Goal: Information Seeking & Learning: Learn about a topic

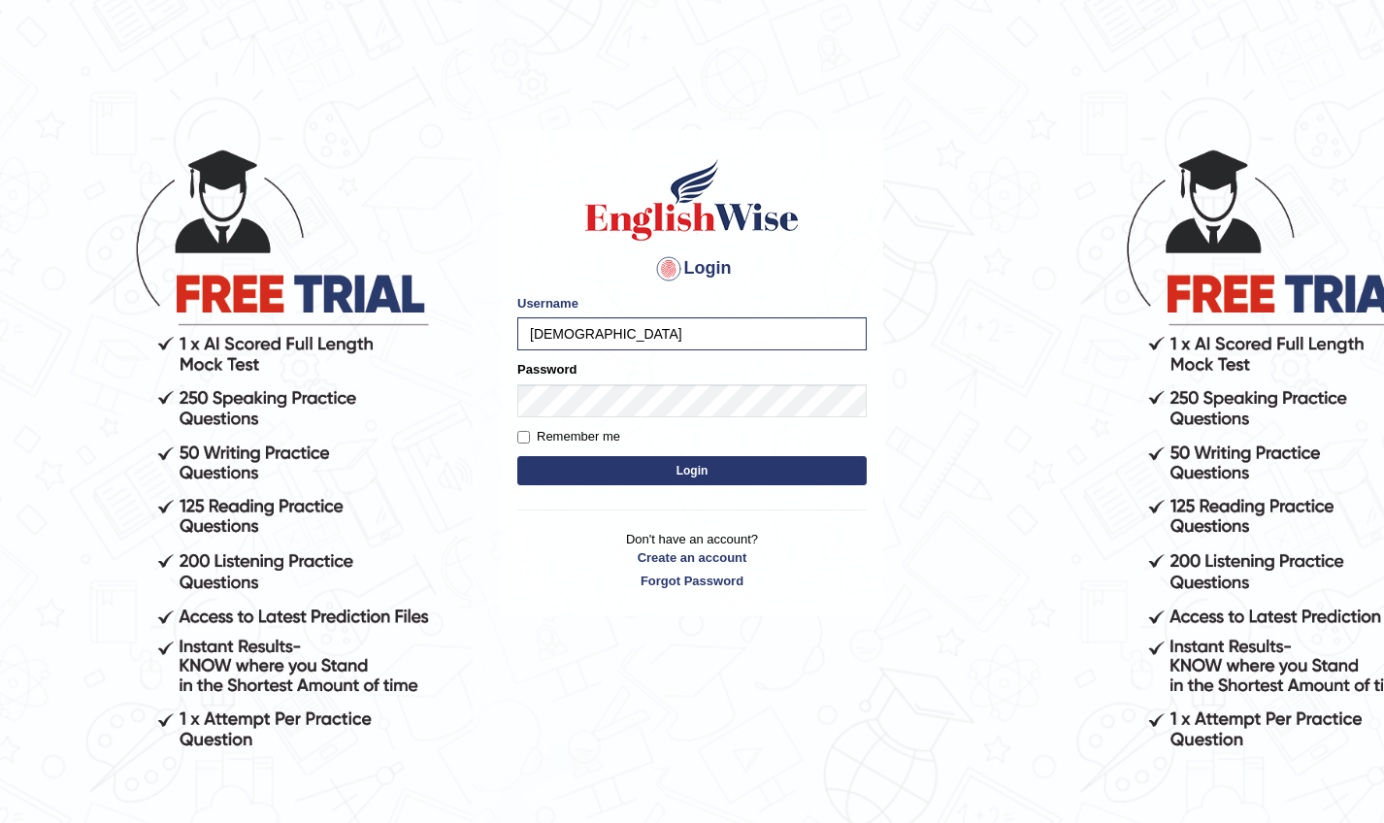
click at [633, 474] on button "Login" at bounding box center [691, 470] width 349 height 29
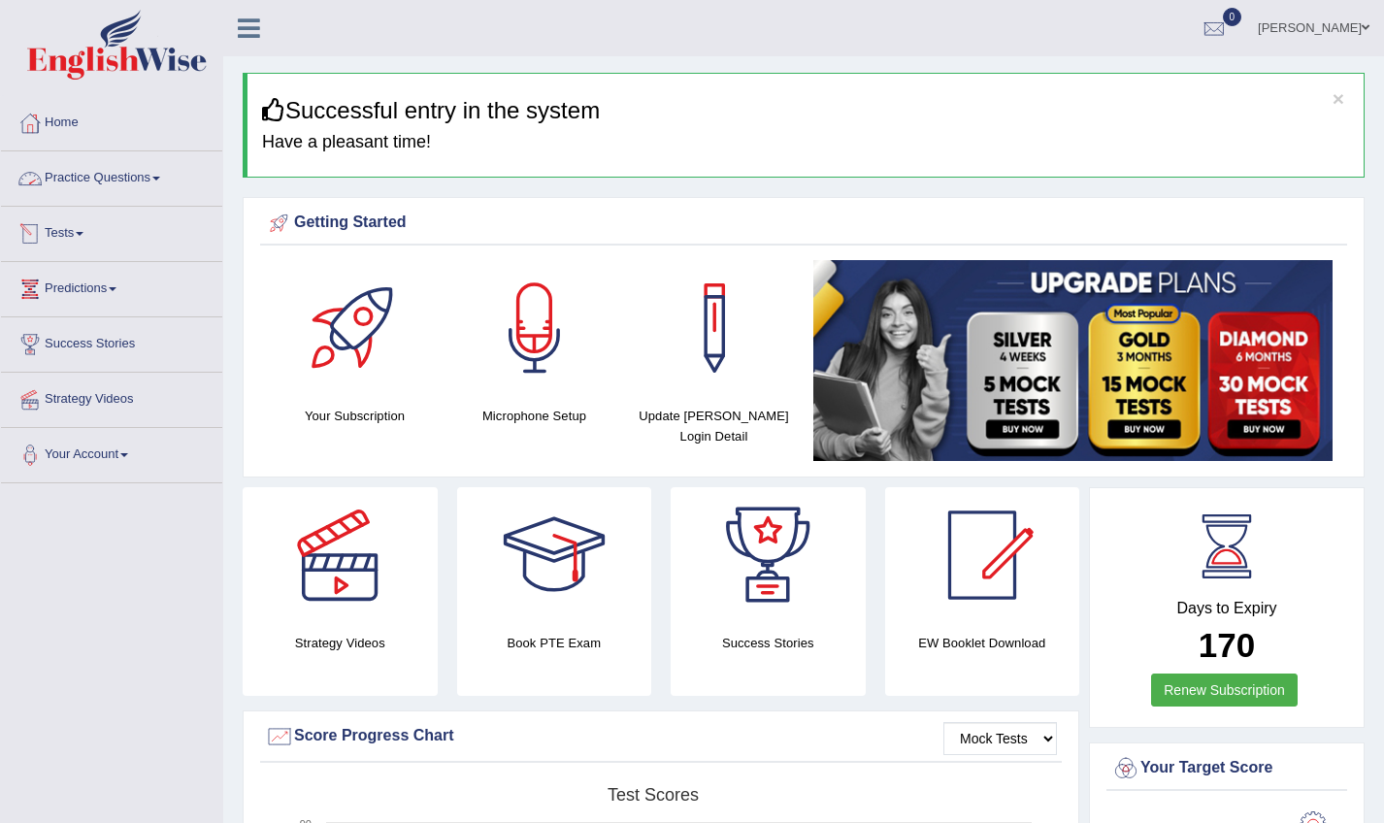
click at [103, 172] on link "Practice Questions" at bounding box center [111, 175] width 221 height 49
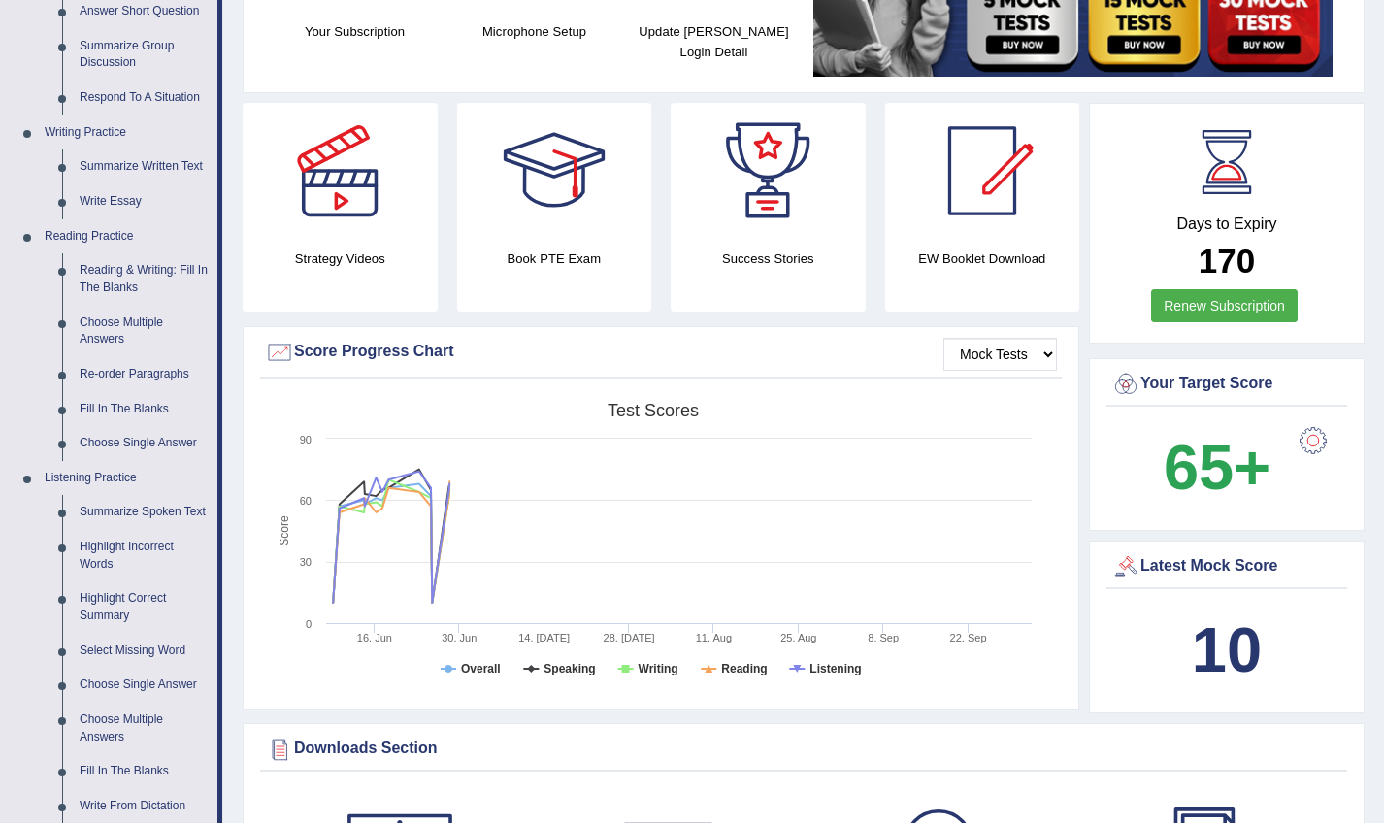
scroll to position [388, 0]
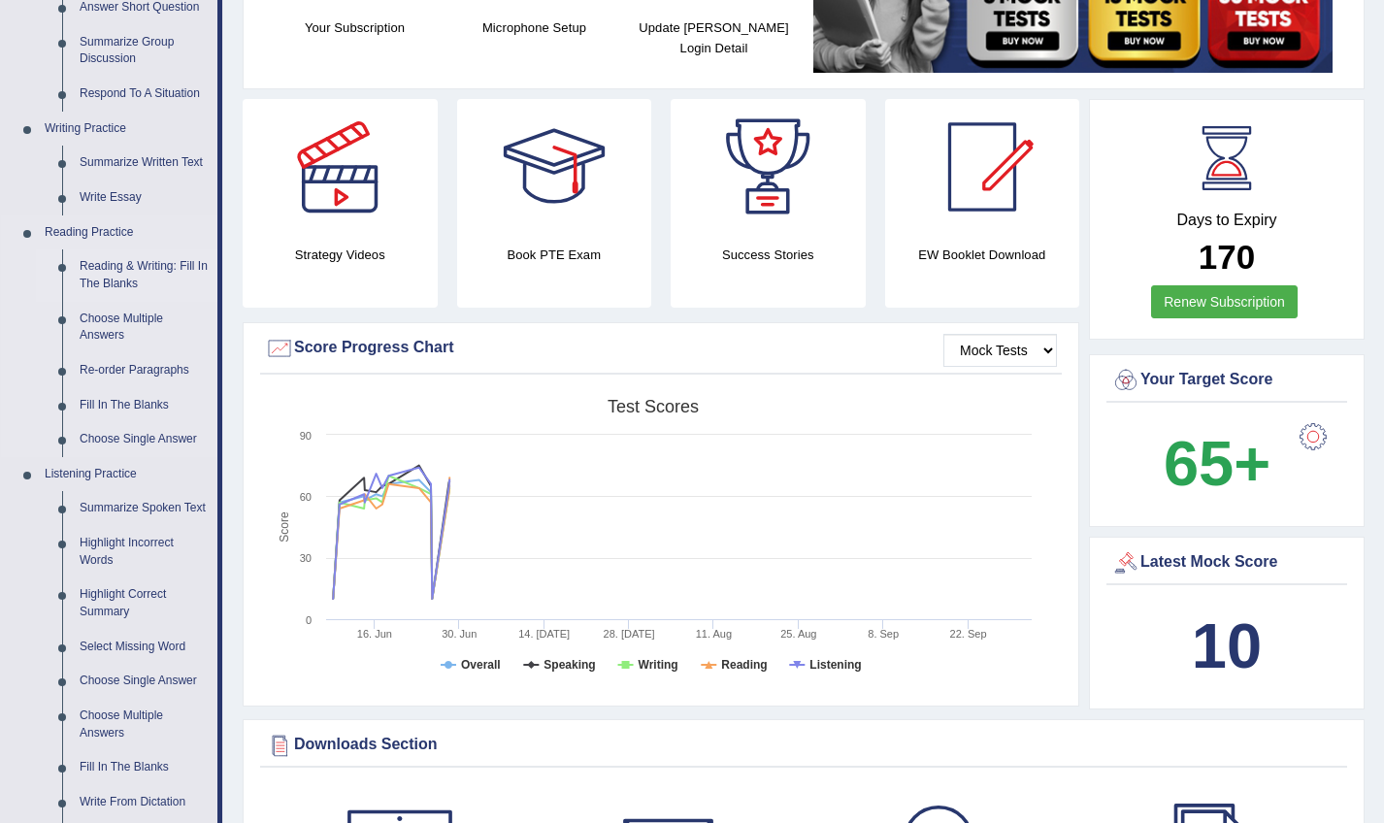
click at [128, 262] on link "Reading & Writing: Fill In The Blanks" at bounding box center [144, 274] width 147 height 51
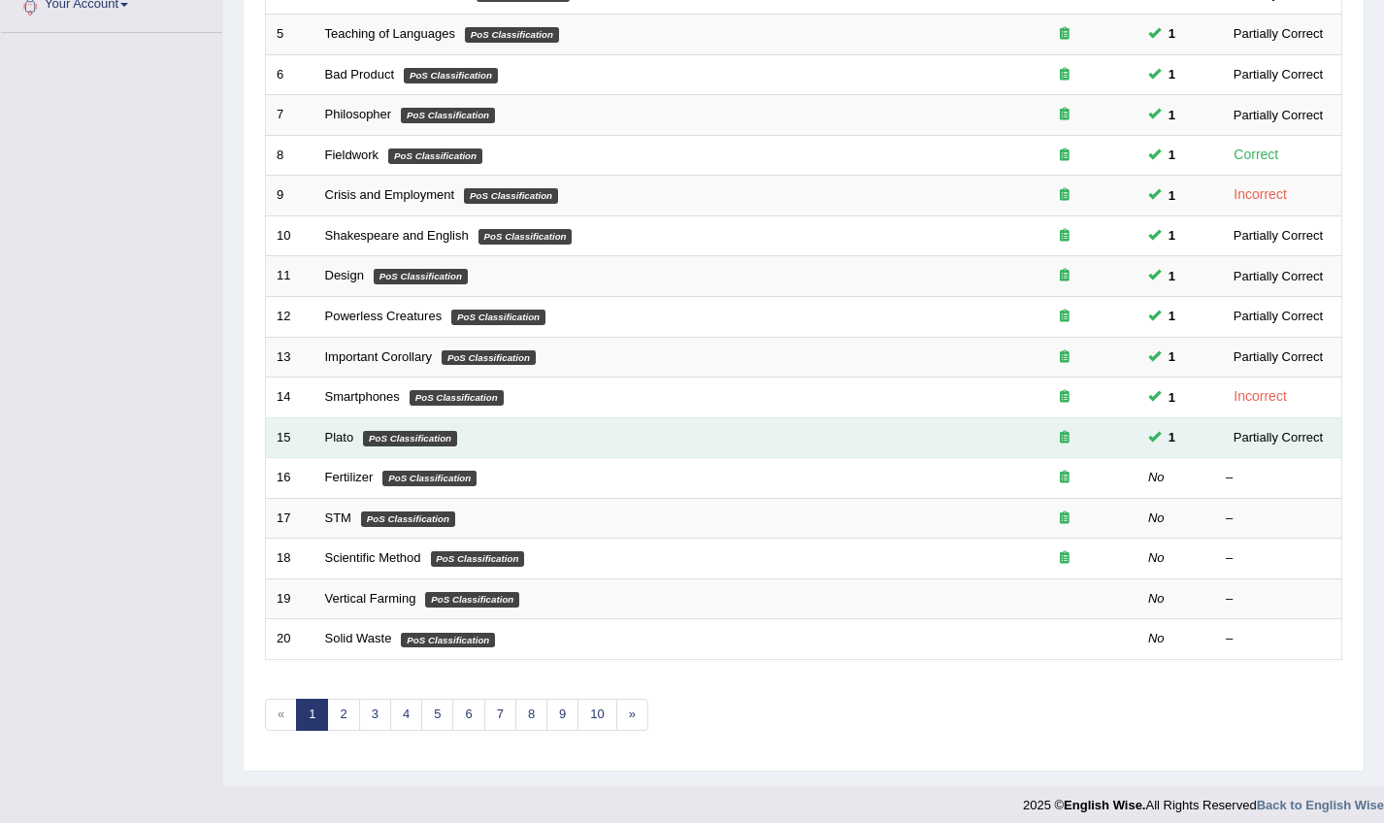
scroll to position [449, 0]
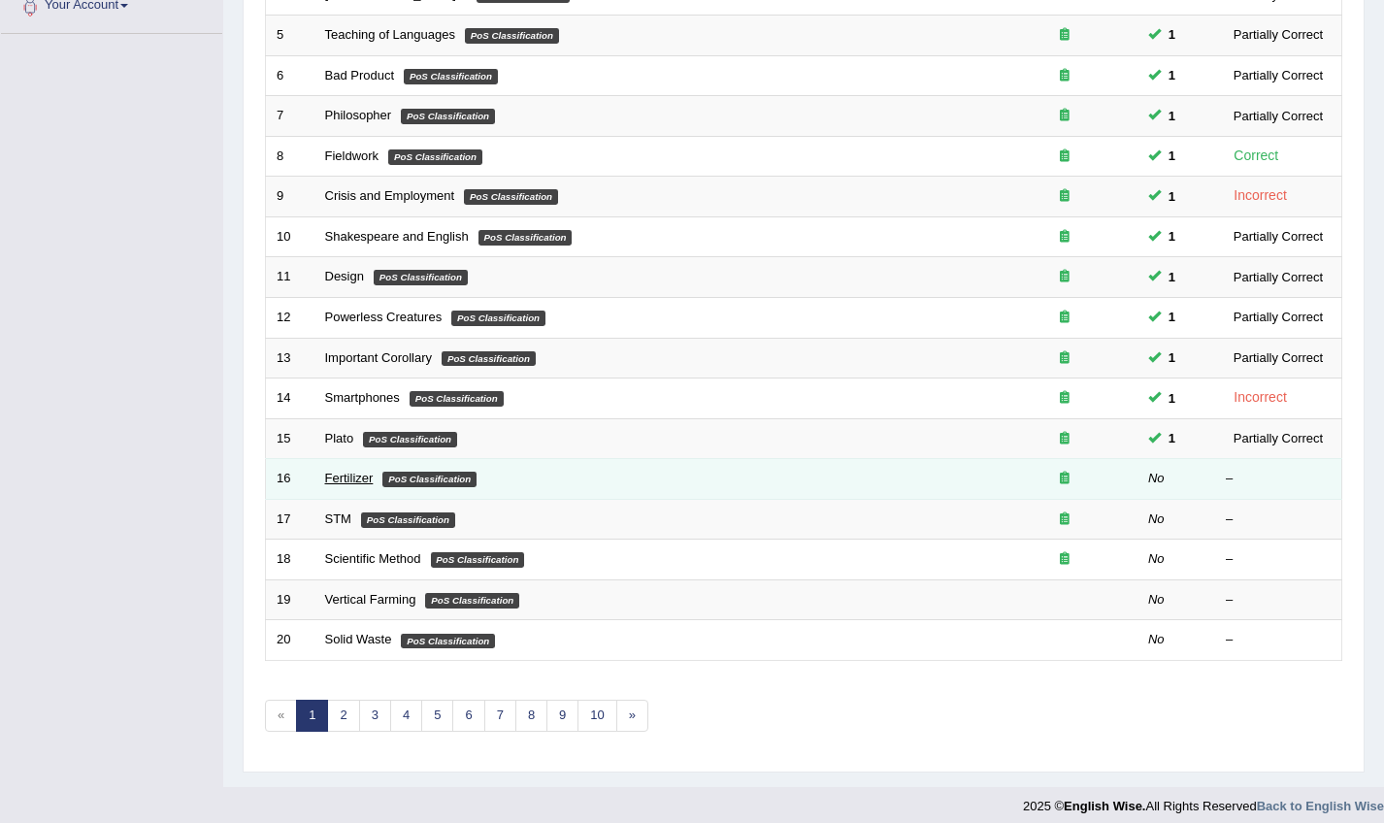
click at [346, 471] on link "Fertilizer" at bounding box center [349, 478] width 49 height 15
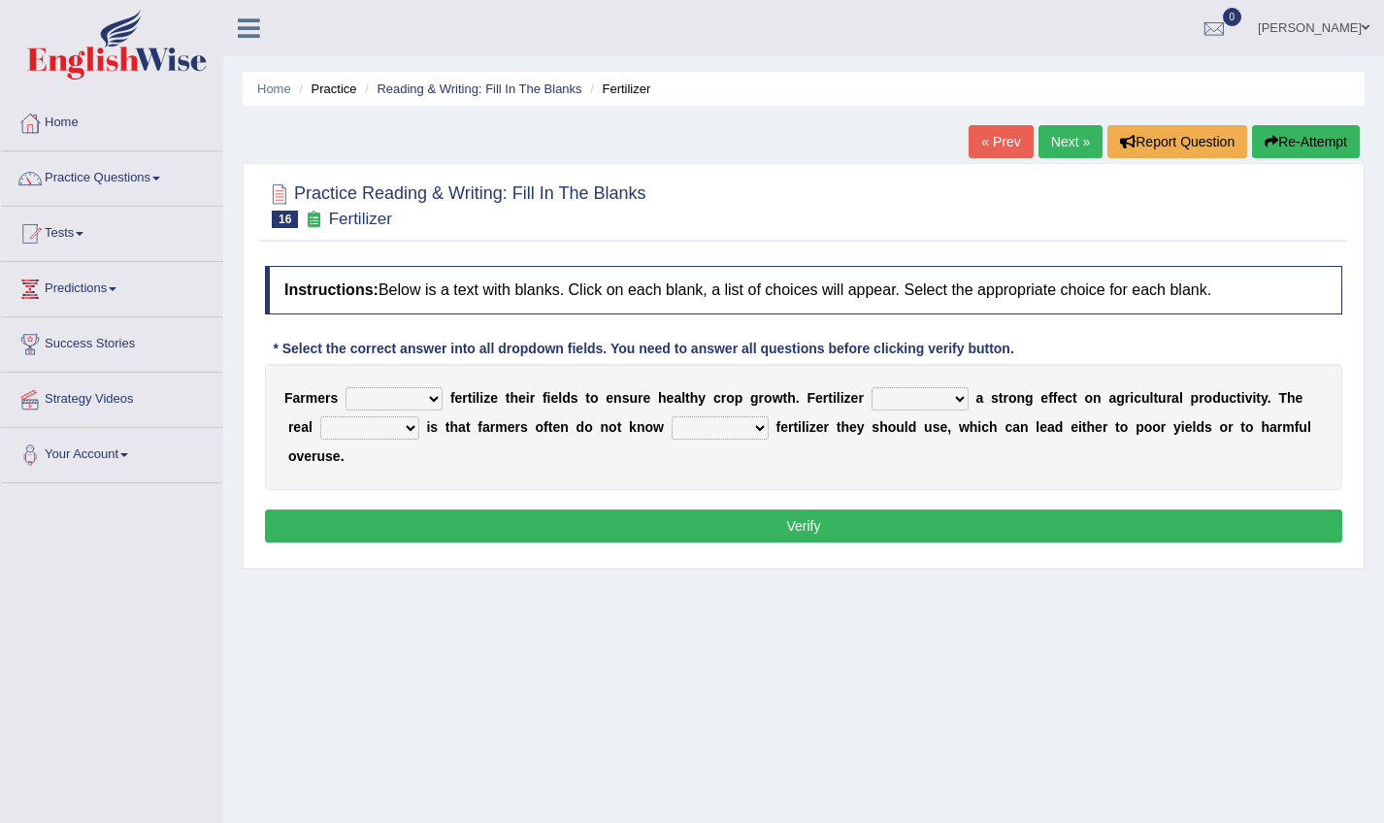
select select "should"
select select "has"
select select "question"
select select "how much"
click at [719, 516] on button "Verify" at bounding box center [803, 526] width 1077 height 33
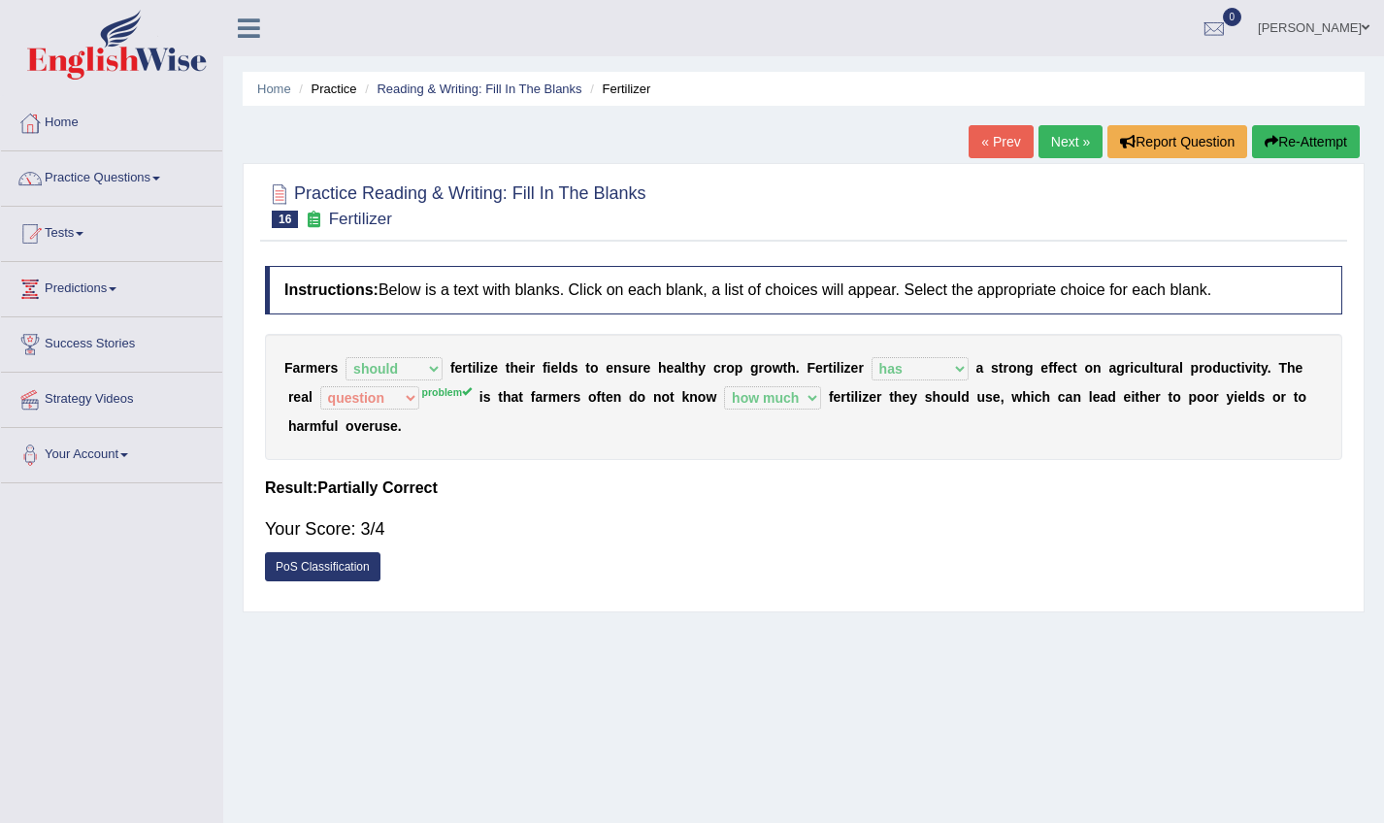
click at [1069, 137] on link "Next »" at bounding box center [1071, 141] width 64 height 33
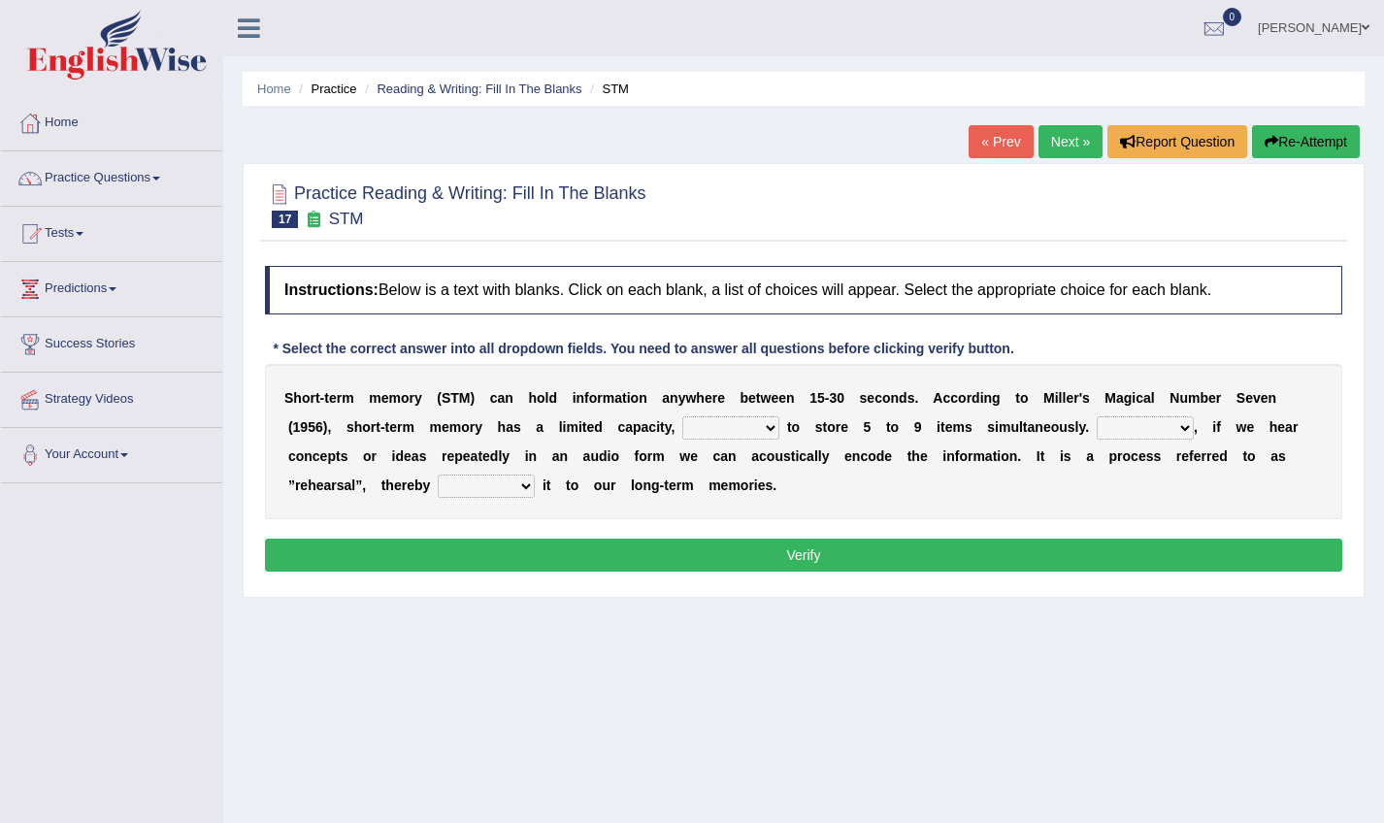
click at [764, 443] on div "S h o r t - t e r m m e m o r y ( S T M ) c a n h o l d i n f o r m a t i o n a…" at bounding box center [803, 441] width 1077 height 155
click at [766, 430] on select "being able is able be able unable" at bounding box center [730, 427] width 97 height 23
select select "being able"
select select "However"
select select "commiting"
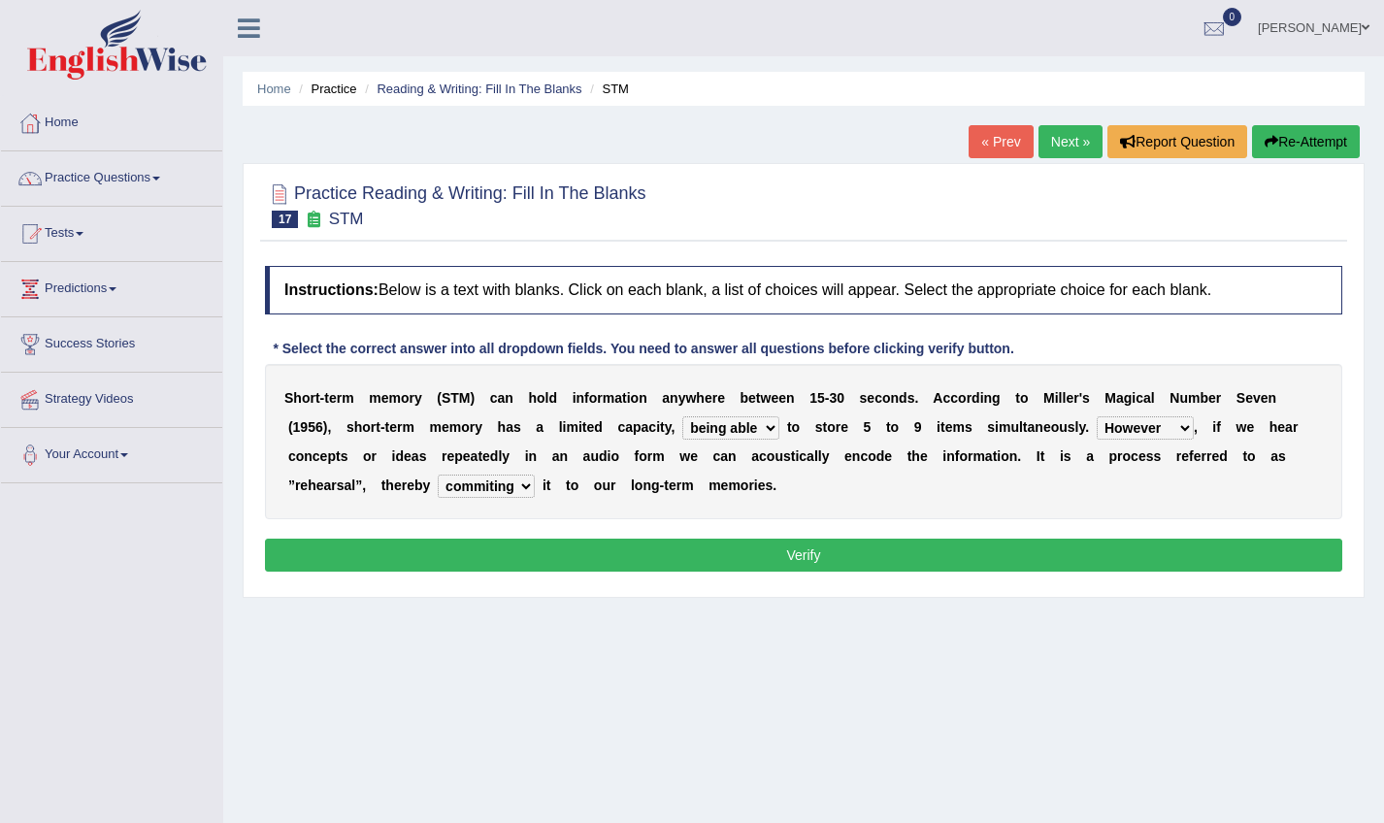
click at [514, 546] on button "Verify" at bounding box center [803, 555] width 1077 height 33
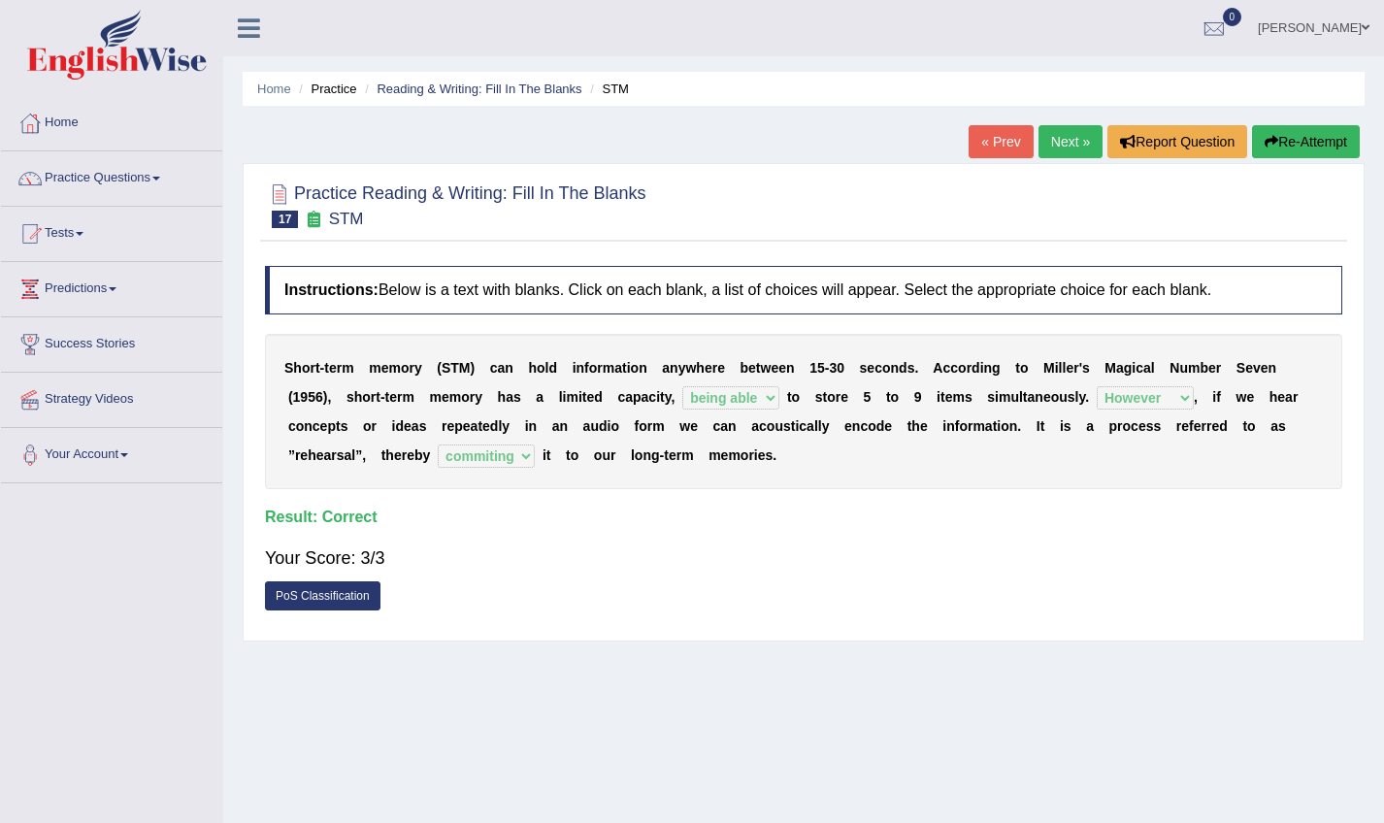
click at [1060, 148] on link "Next »" at bounding box center [1071, 141] width 64 height 33
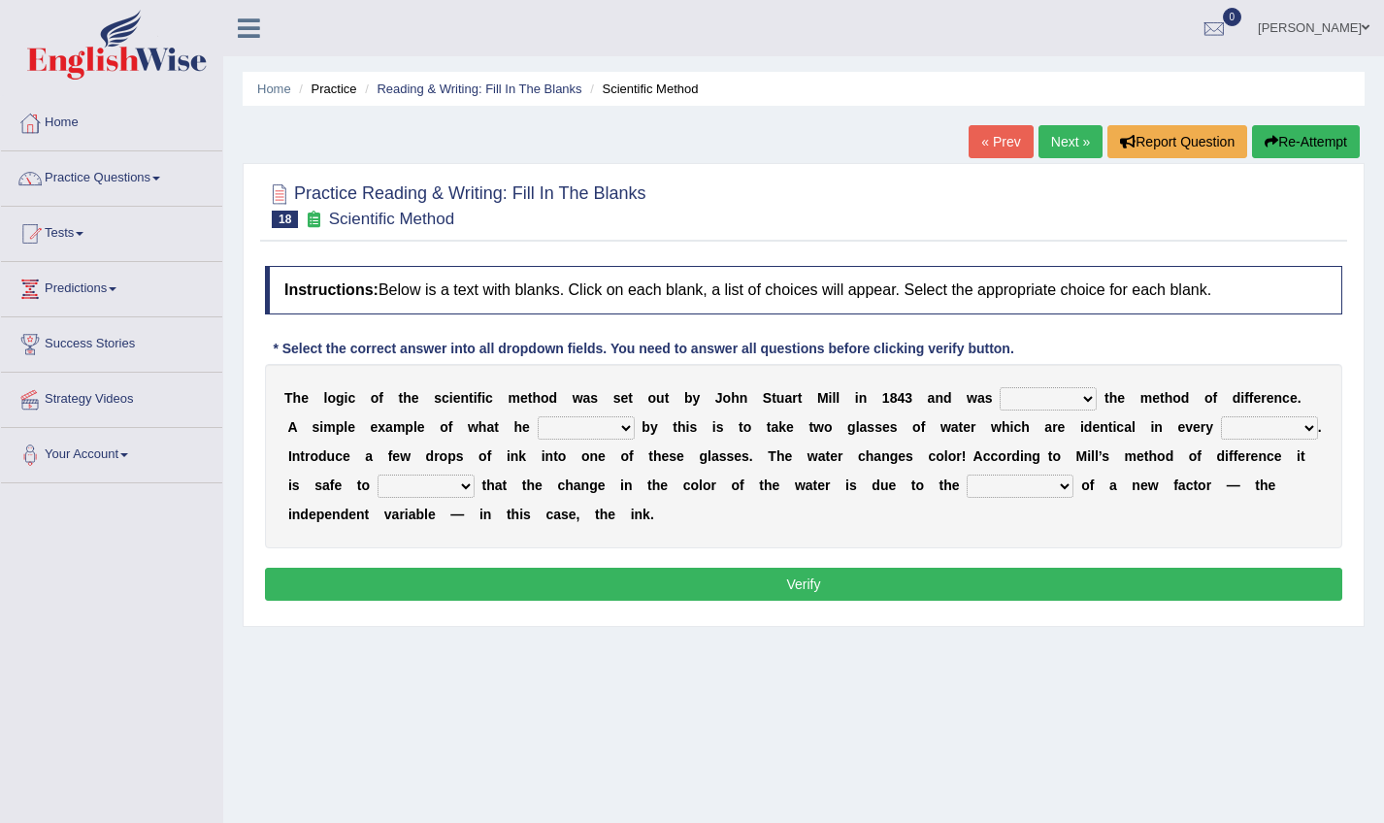
select select "named"
click at [624, 429] on select "capped charged found meant" at bounding box center [586, 427] width 97 height 23
select select "capped"
select select "measure"
select select "assume"
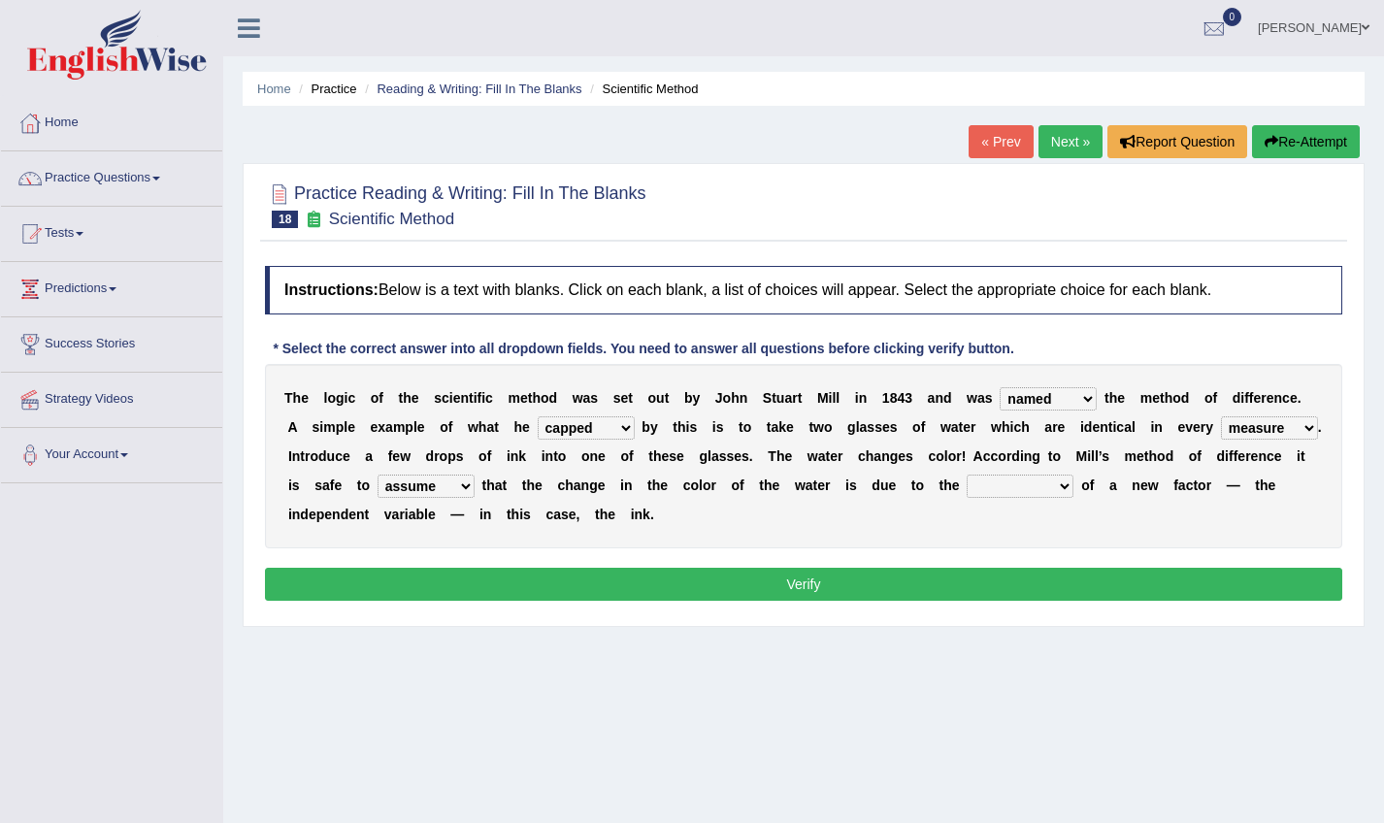
select select "purification"
click at [1047, 577] on button "Verify" at bounding box center [803, 584] width 1077 height 33
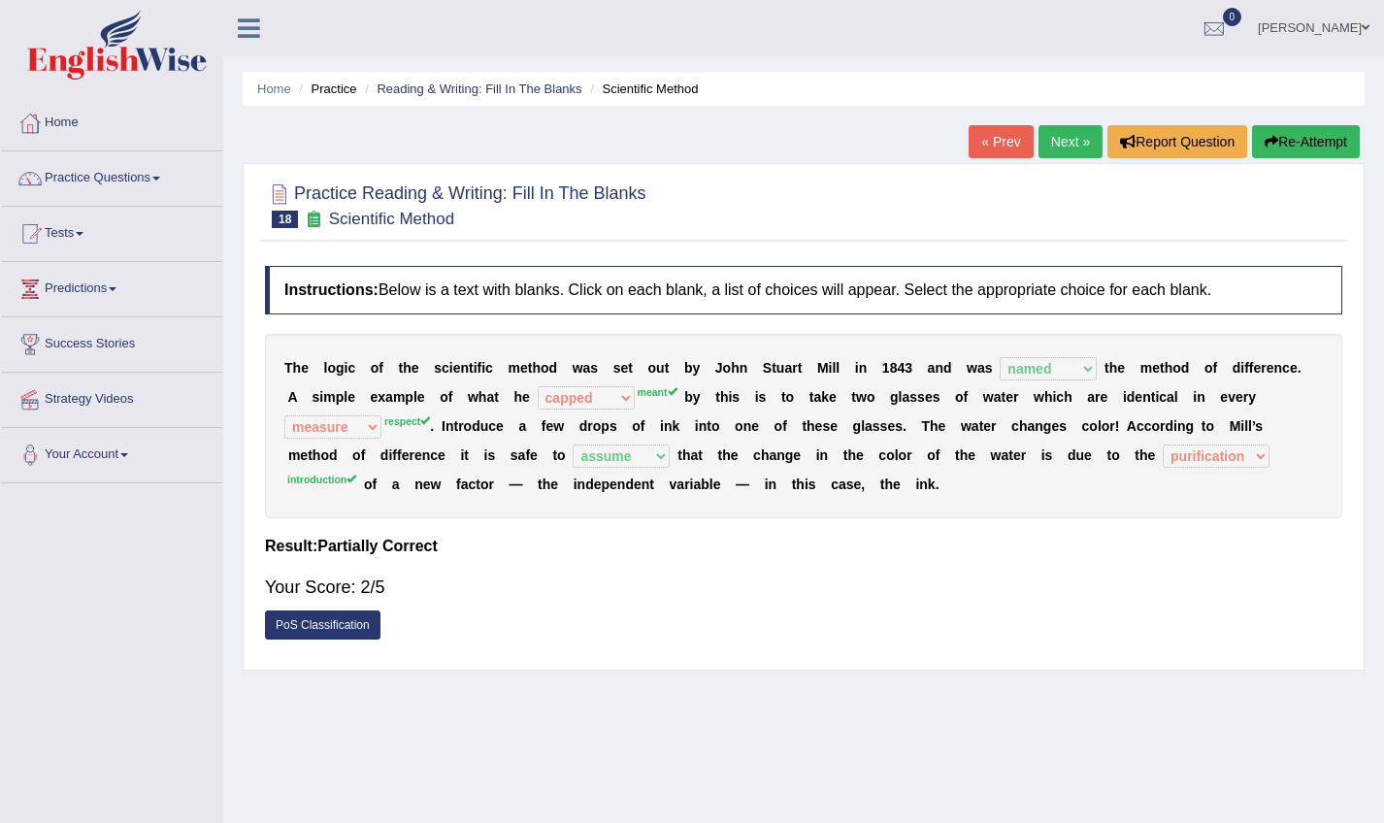
click at [1068, 139] on link "Next »" at bounding box center [1071, 141] width 64 height 33
